Goal: Check status: Check status

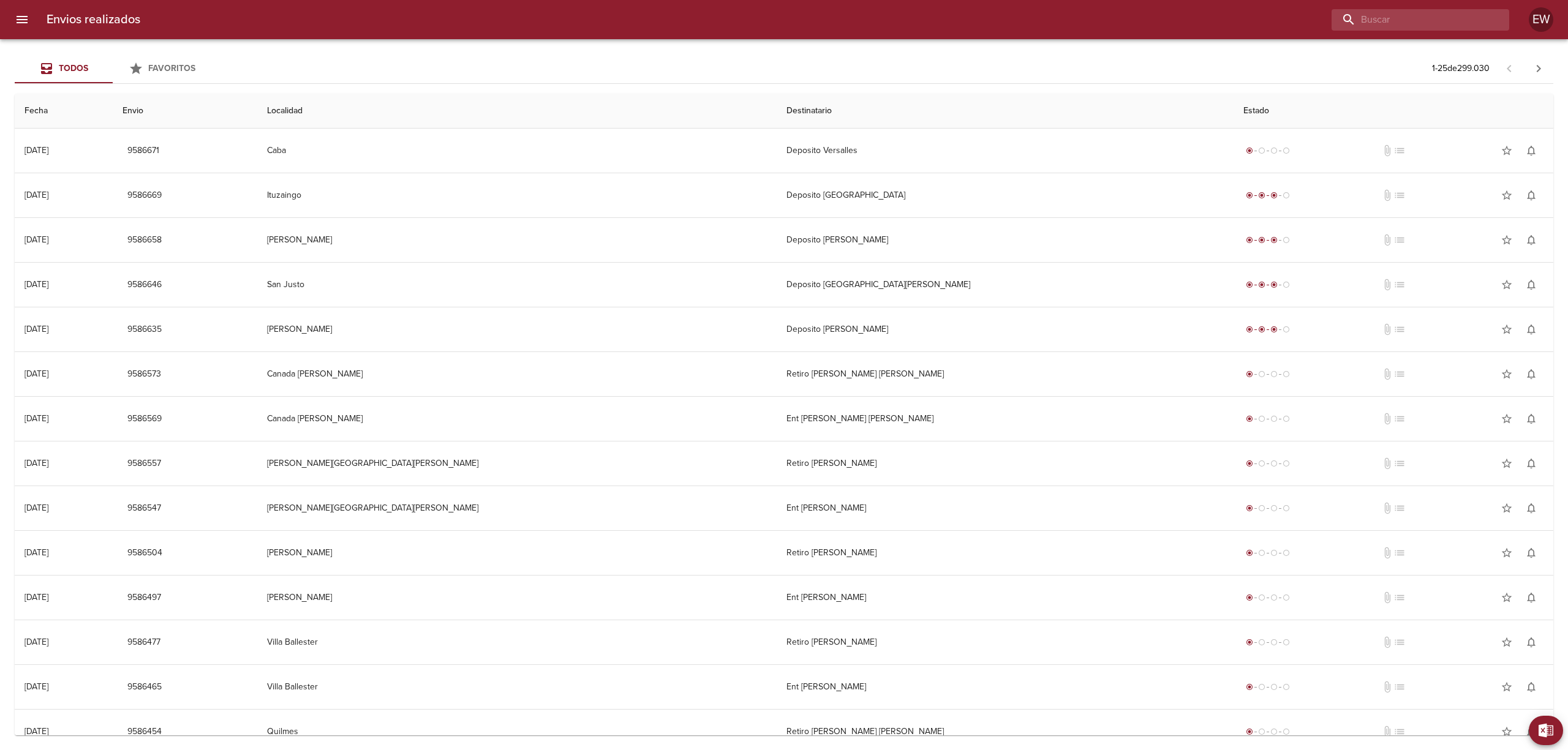
click at [1447, 21] on input "buscar" at bounding box center [1409, 20] width 157 height 21
paste input "[PERSON_NAME]"
type input "[PERSON_NAME]"
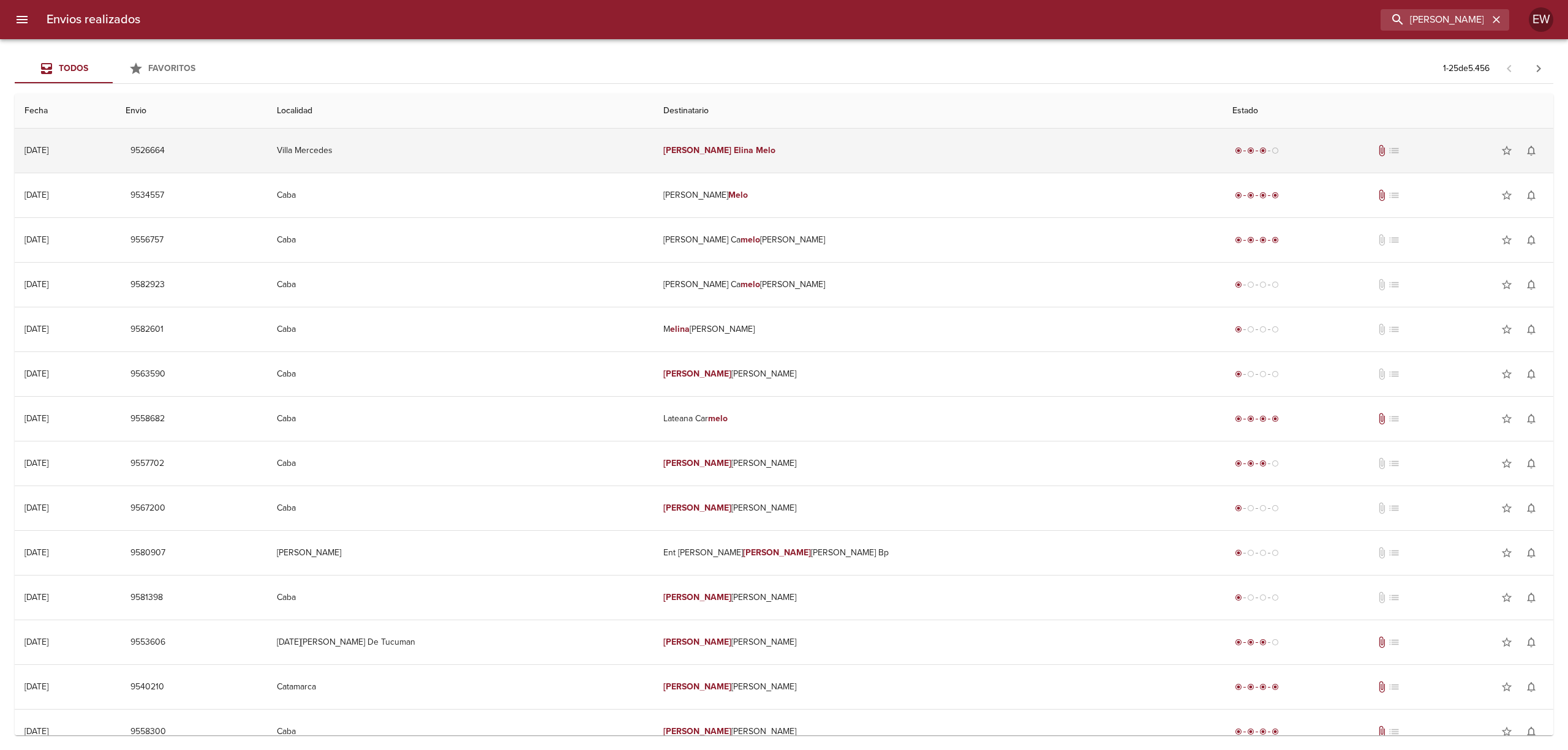
click at [985, 148] on td "[PERSON_NAME]" at bounding box center [938, 151] width 569 height 44
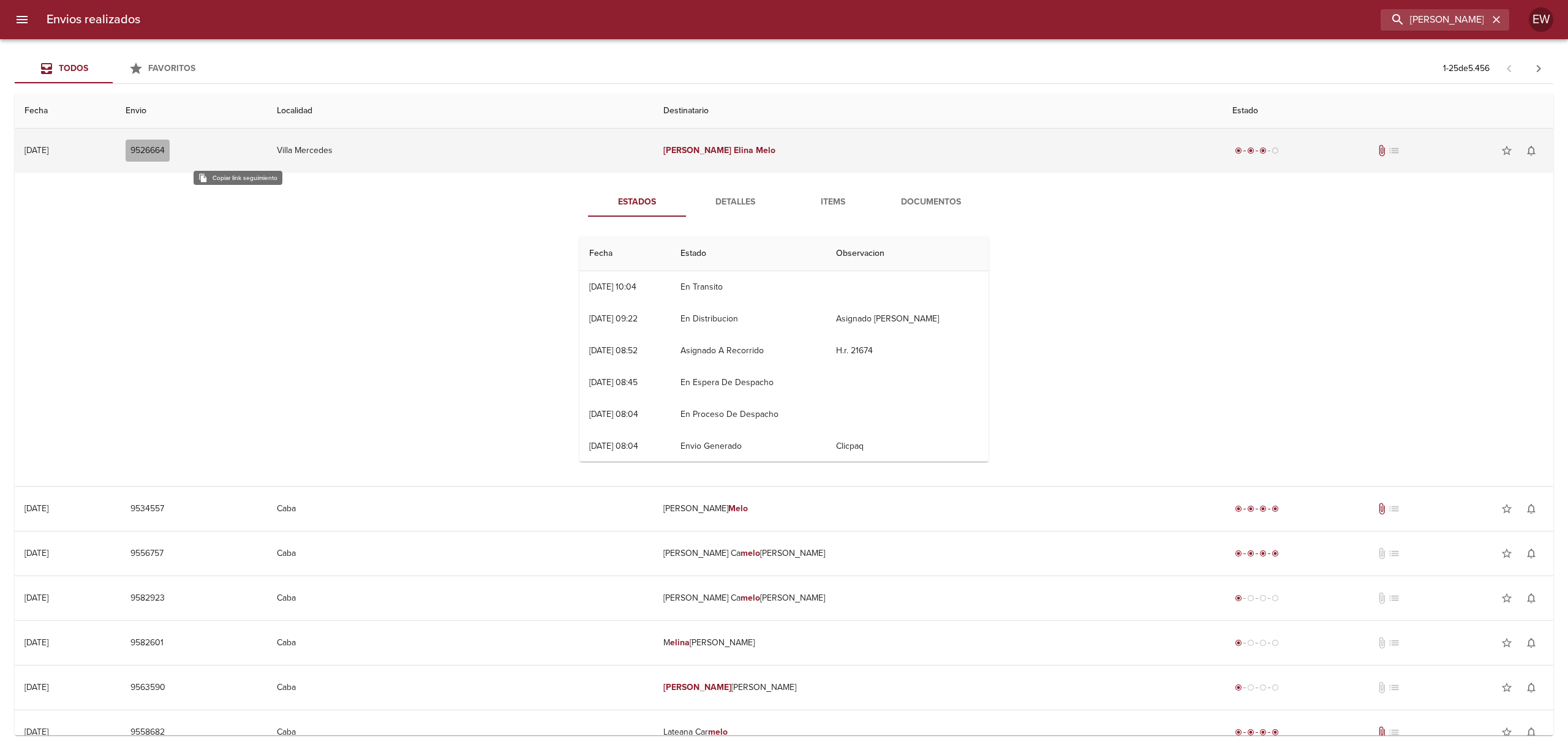
click at [165, 146] on span "9526664" at bounding box center [147, 151] width 34 height 15
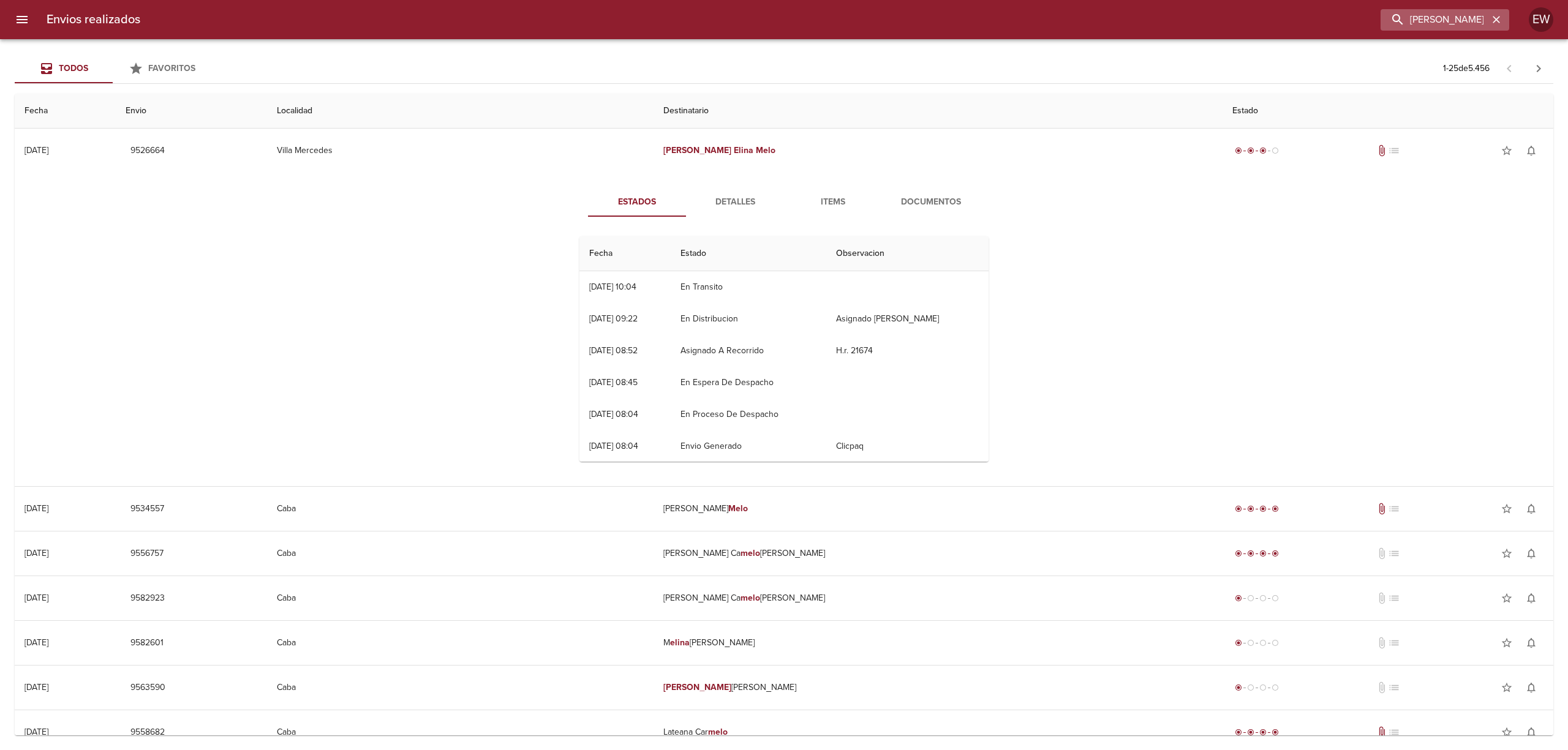
click at [1497, 15] on icon "button" at bounding box center [1496, 20] width 12 height 12
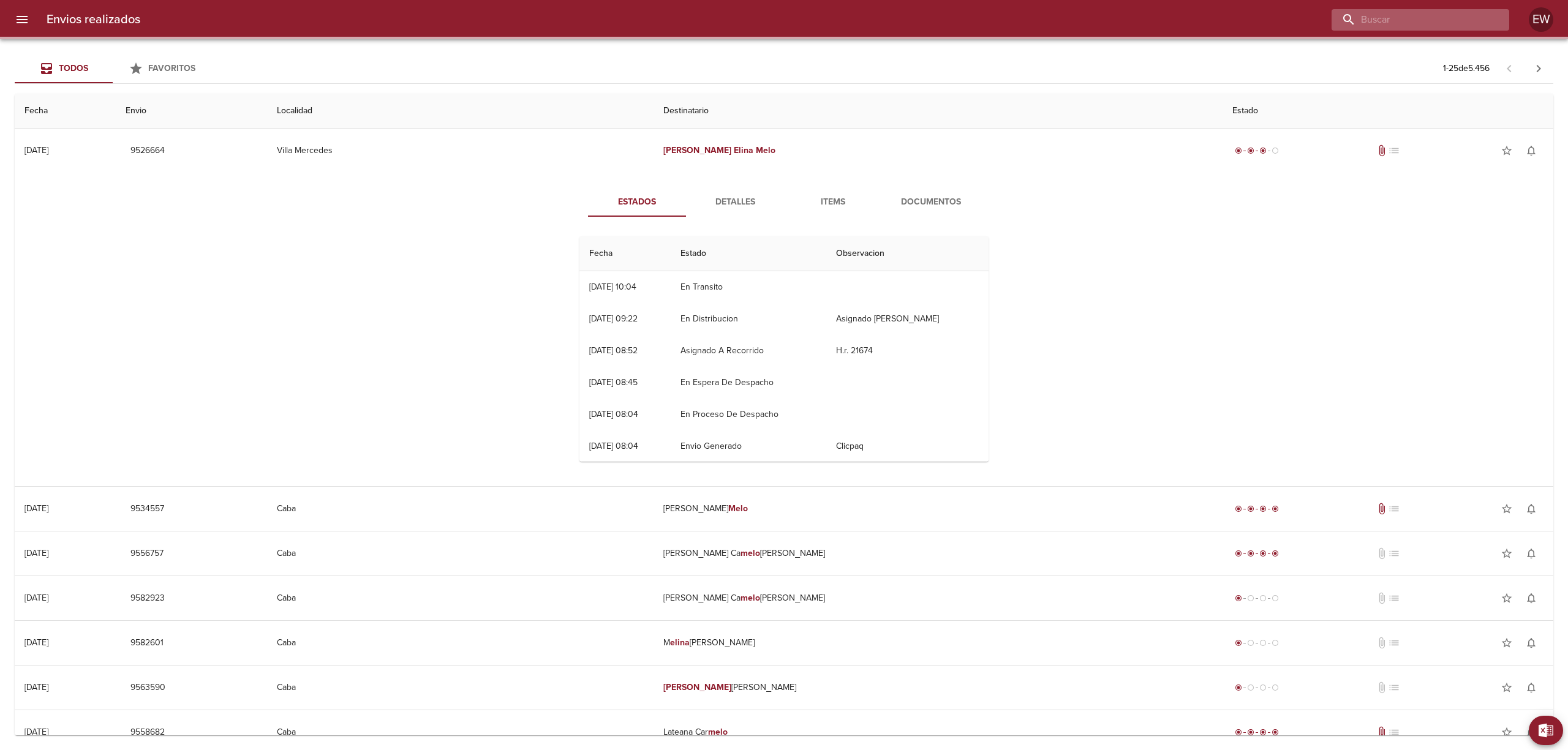
click at [1456, 21] on input "buscar" at bounding box center [1409, 20] width 157 height 21
paste input "[PERSON_NAME]"
type input "[PERSON_NAME]"
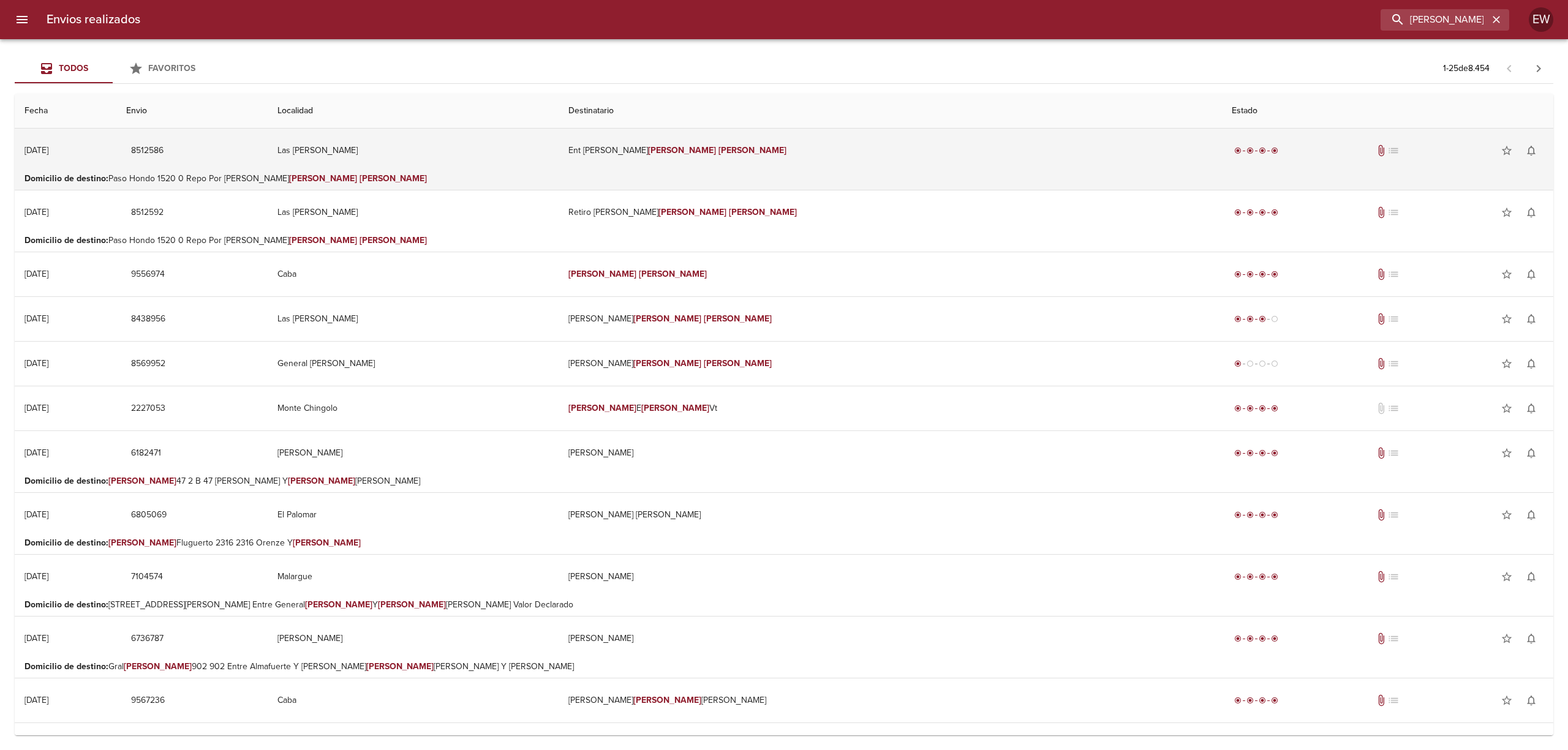
click at [906, 156] on td "Ent [PERSON_NAME] [PERSON_NAME]" at bounding box center [890, 151] width 663 height 44
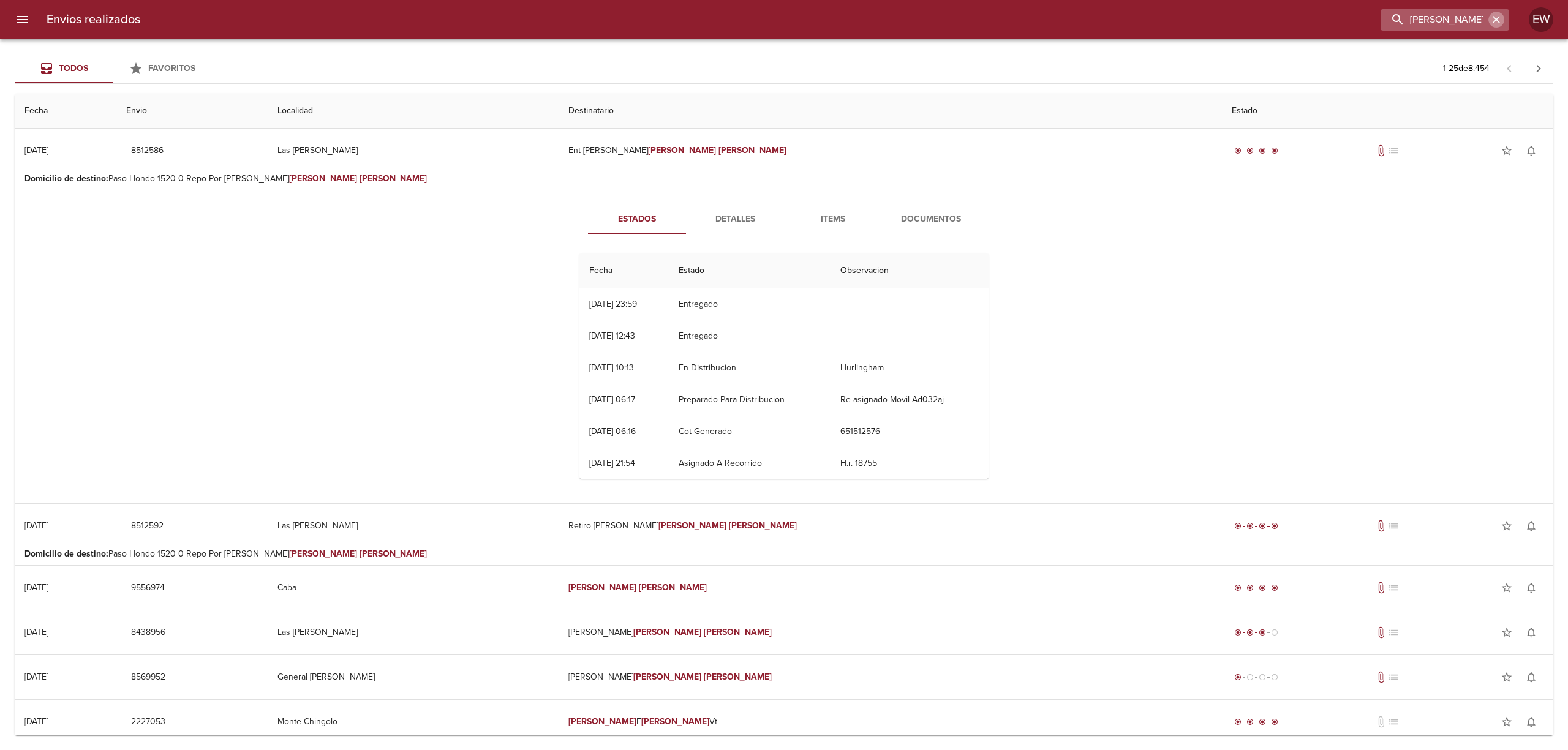
click at [1496, 23] on icon "button" at bounding box center [1496, 20] width 12 height 12
